Goal: Information Seeking & Learning: Check status

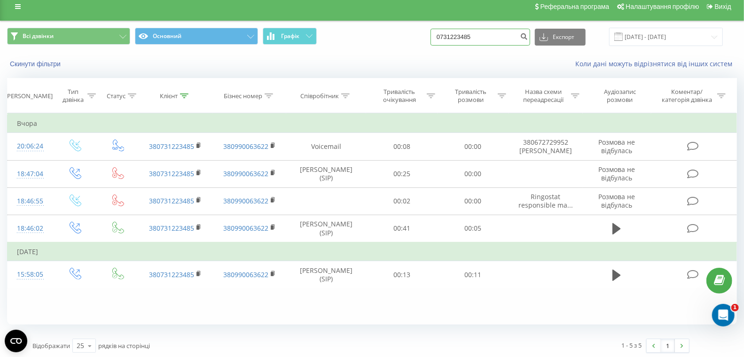
drag, startPoint x: 501, startPoint y: 37, endPoint x: 452, endPoint y: 36, distance: 49.3
click at [426, 37] on div "Всі дзвінки Основний Графік 0731223485 Експорт .csv .xls .xlsx [DATE] - [DATE]" at bounding box center [372, 37] width 730 height 18
paste input "977018106"
type input "0977018106"
click at [528, 34] on icon "submit" at bounding box center [524, 35] width 8 height 6
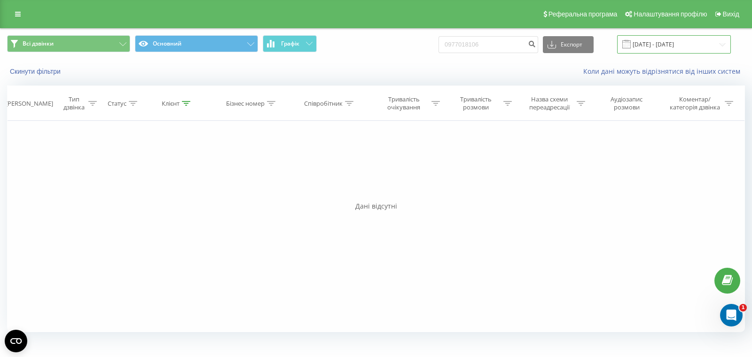
click at [663, 41] on input "[DATE] - [DATE]" at bounding box center [674, 44] width 114 height 18
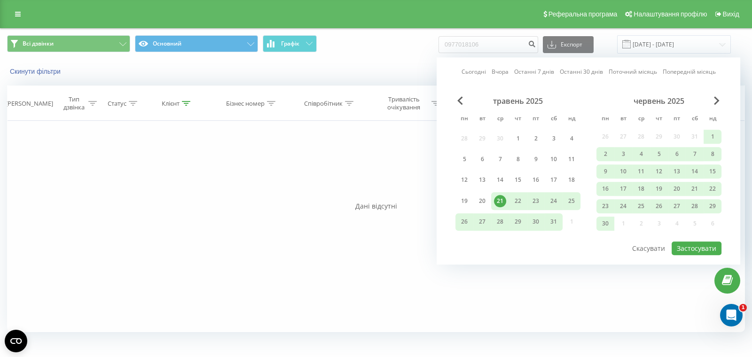
click at [463, 99] on div "травень 2025" at bounding box center [517, 100] width 125 height 9
click at [460, 101] on span "Previous Month" at bounding box center [460, 100] width 6 height 8
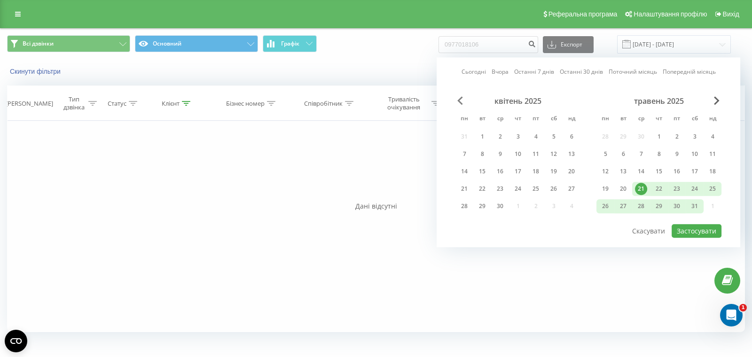
click at [460, 101] on span "Previous Month" at bounding box center [460, 100] width 6 height 8
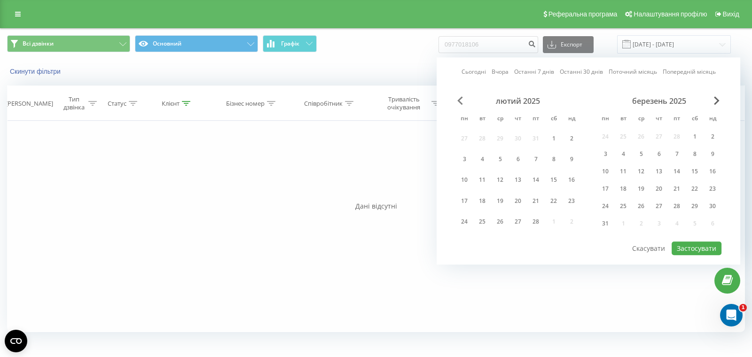
click at [460, 101] on span "Previous Month" at bounding box center [460, 100] width 6 height 8
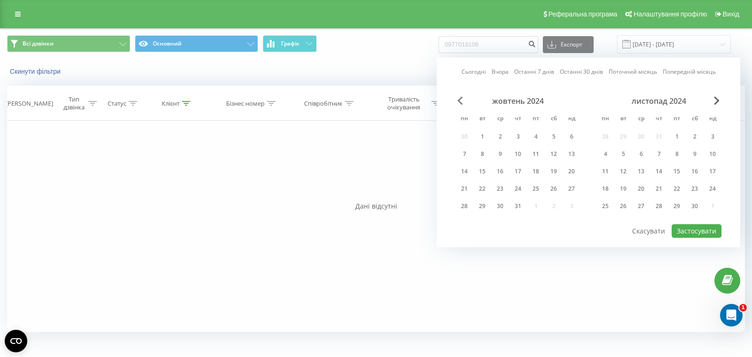
click at [460, 101] on span "Previous Month" at bounding box center [460, 100] width 6 height 8
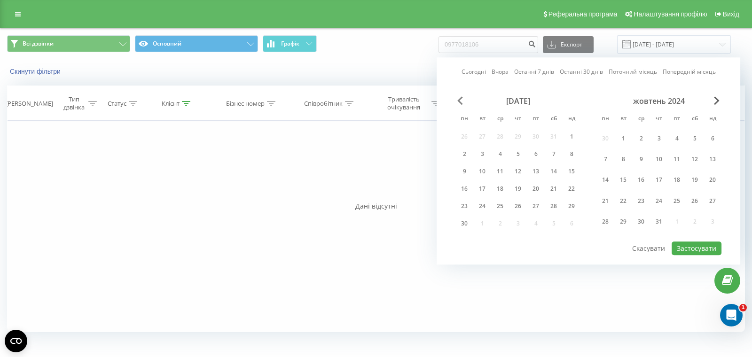
click at [460, 101] on span "Previous Month" at bounding box center [460, 100] width 6 height 8
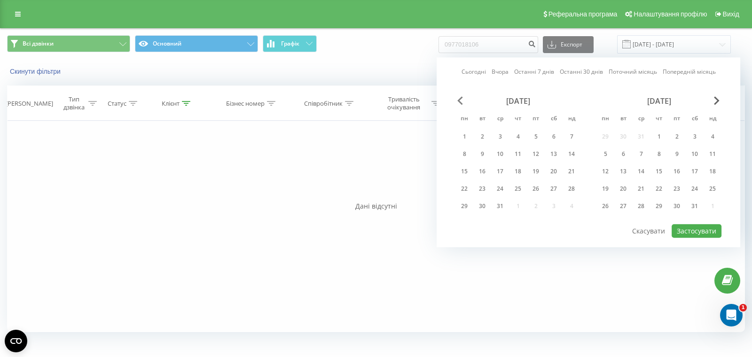
click at [460, 101] on span "Previous Month" at bounding box center [460, 100] width 6 height 8
click at [462, 155] on div "3" at bounding box center [464, 154] width 12 height 12
click at [718, 100] on span "Next Month" at bounding box center [717, 100] width 6 height 8
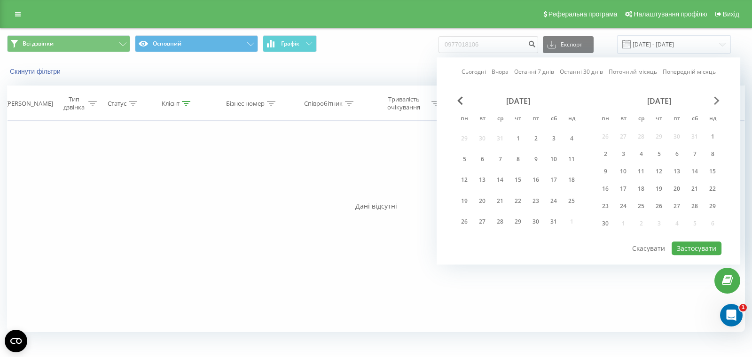
click at [716, 100] on span "Next Month" at bounding box center [717, 100] width 6 height 8
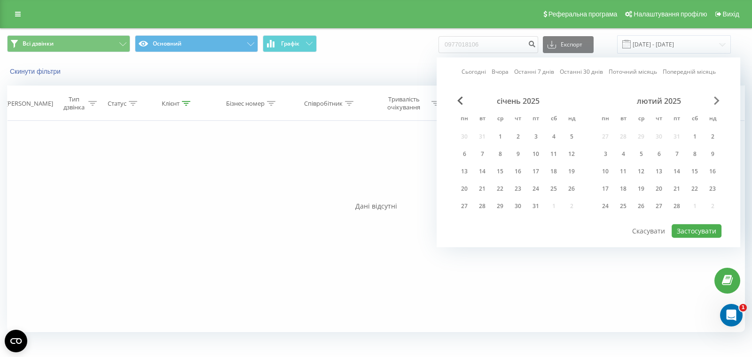
click at [716, 100] on span "Next Month" at bounding box center [717, 100] width 6 height 8
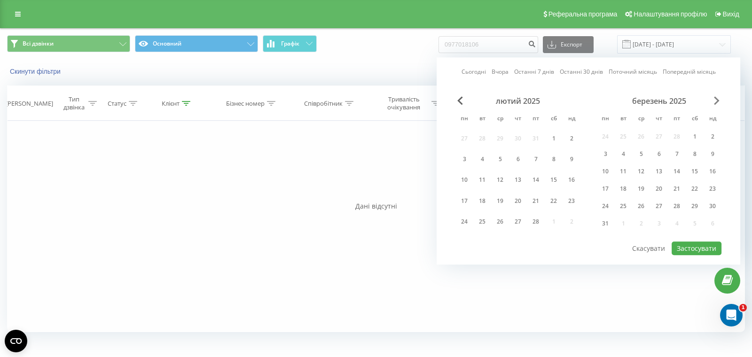
click at [716, 100] on span "Next Month" at bounding box center [717, 100] width 6 height 8
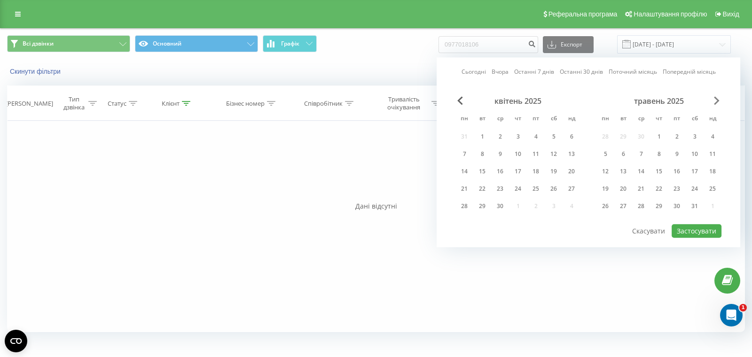
click at [716, 100] on span "Next Month" at bounding box center [717, 100] width 6 height 8
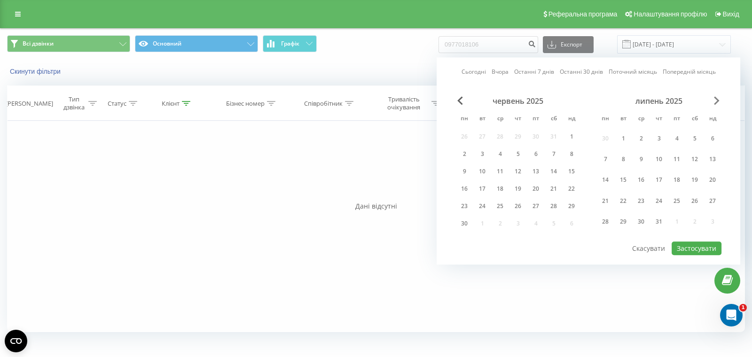
click at [716, 100] on span "Next Month" at bounding box center [717, 100] width 6 height 8
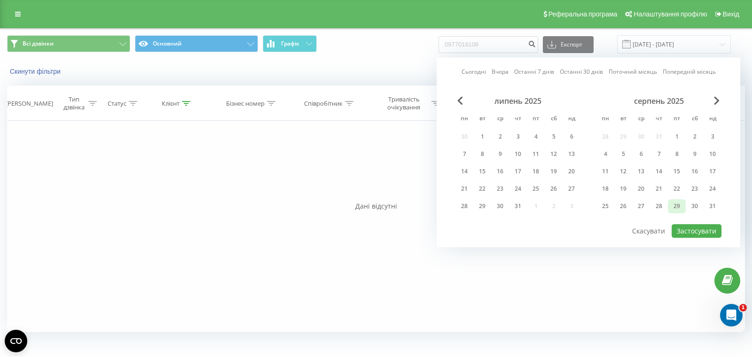
click at [670, 204] on div "29" at bounding box center [676, 206] width 12 height 12
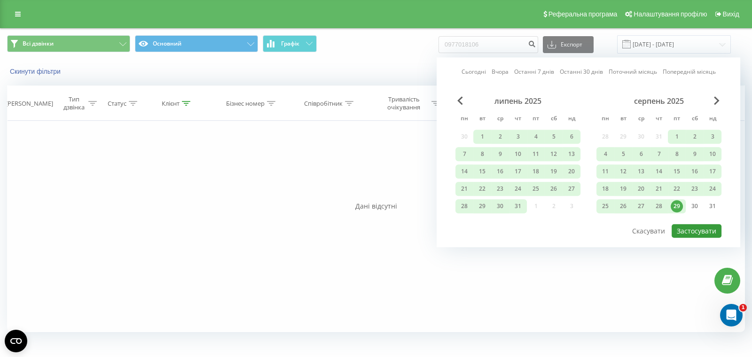
click at [699, 228] on button "Застосувати" at bounding box center [696, 231] width 50 height 14
type input "03.06.2024 - 29.08.2025"
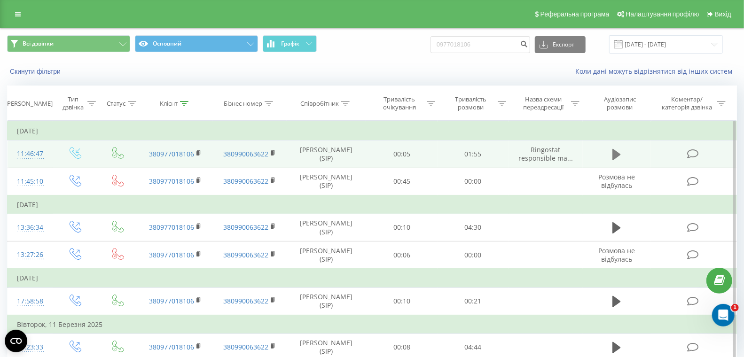
click at [619, 153] on icon at bounding box center [616, 154] width 8 height 11
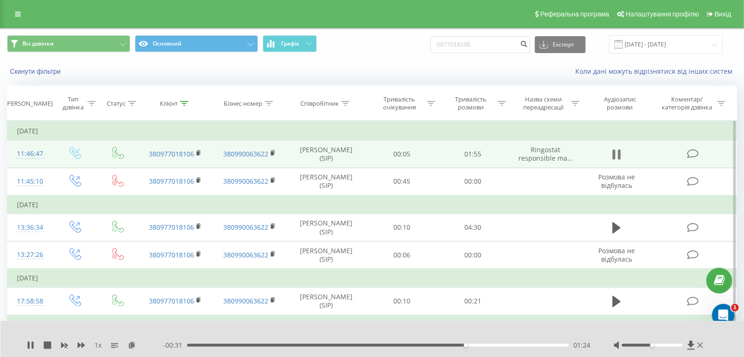
click at [619, 153] on icon at bounding box center [619, 154] width 3 height 10
drag, startPoint x: 496, startPoint y: 45, endPoint x: 412, endPoint y: 37, distance: 85.0
click at [397, 34] on div "Всі дзвінки Основний Графік 0977018106 Експорт .csv .xls .xlsx 03.06.2024 - 29.…" at bounding box center [371, 44] width 743 height 31
paste input "67279964"
type input "0672799646"
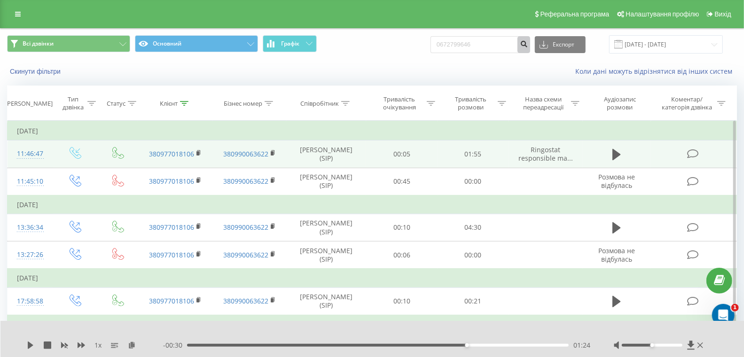
click at [528, 44] on icon "submit" at bounding box center [524, 43] width 8 height 6
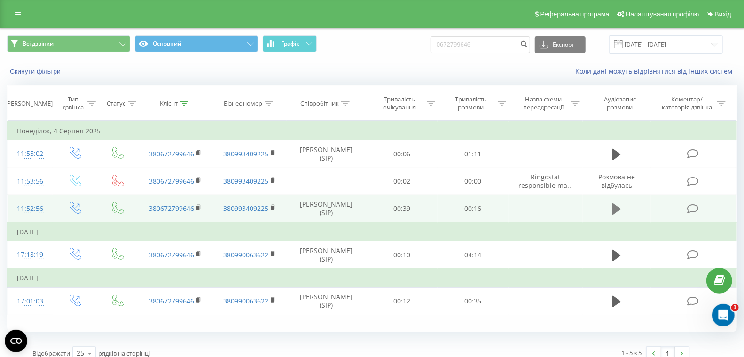
click at [613, 207] on icon at bounding box center [616, 208] width 8 height 11
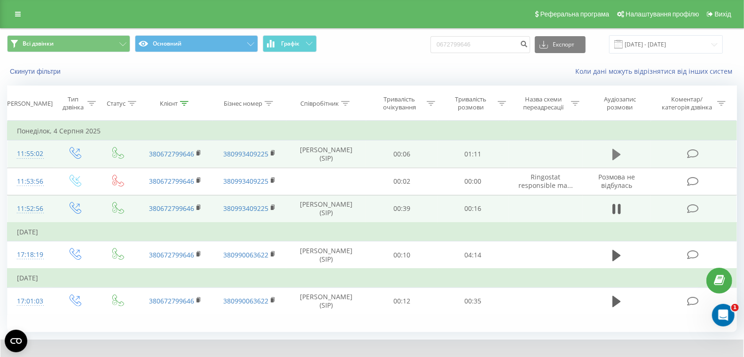
click at [615, 152] on icon at bounding box center [616, 154] width 8 height 11
